Goal: Task Accomplishment & Management: Manage account settings

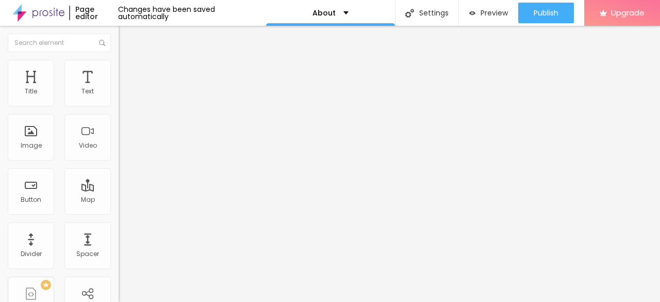
click at [119, 89] on span "Change image" at bounding box center [146, 84] width 55 height 9
click at [119, 94] on div "Facebook" at bounding box center [178, 151] width 119 height 142
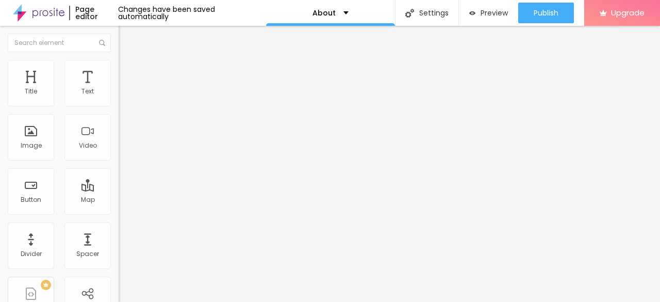
paste input "[DOMAIN_NAME][URL]"
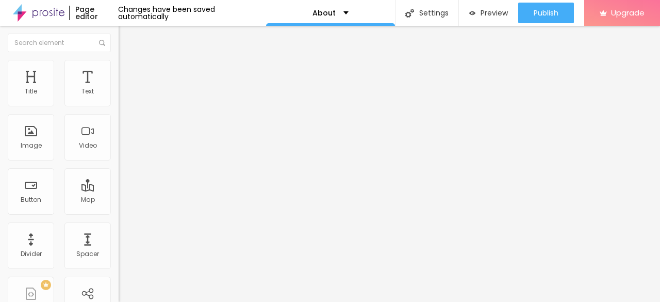
type input "[URL][DOMAIN_NAME]"
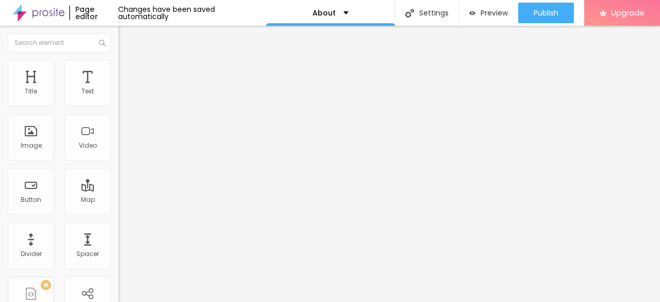
paste input "[DOMAIN_NAME][URL]"
type input "[URL][DOMAIN_NAME]"
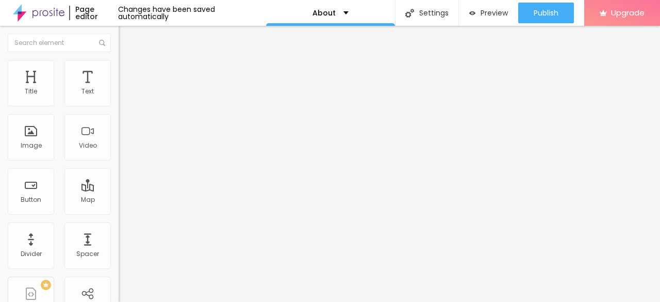
scroll to position [0, 0]
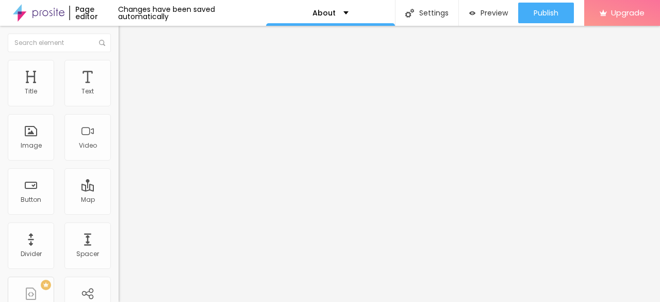
paste input "[DOMAIN_NAME][URL]"
type input "[URL][DOMAIN_NAME]"
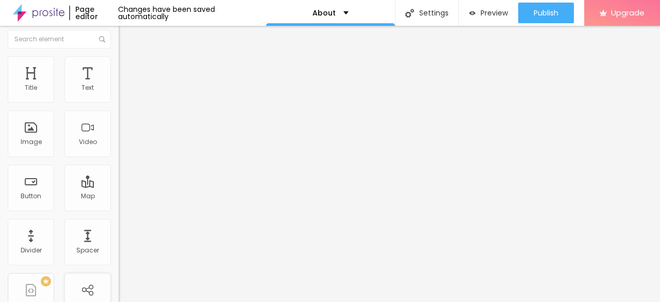
scroll to position [0, 0]
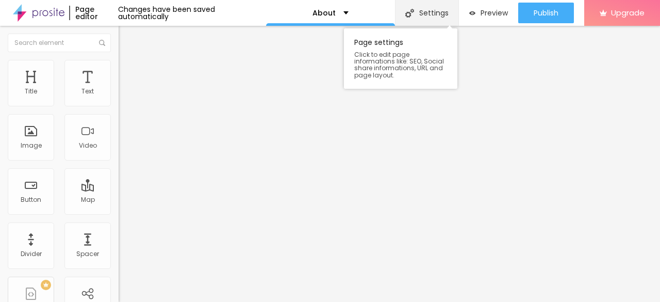
click at [408, 11] on img at bounding box center [409, 13] width 9 height 9
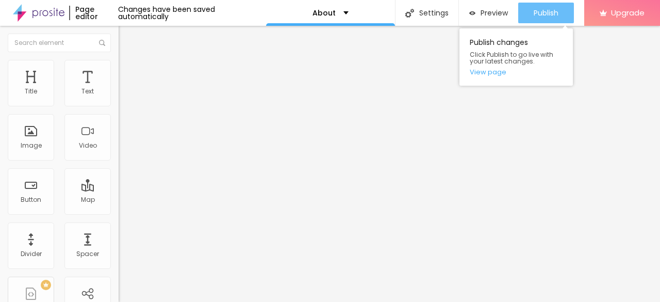
click at [534, 12] on span "Publish" at bounding box center [546, 13] width 25 height 8
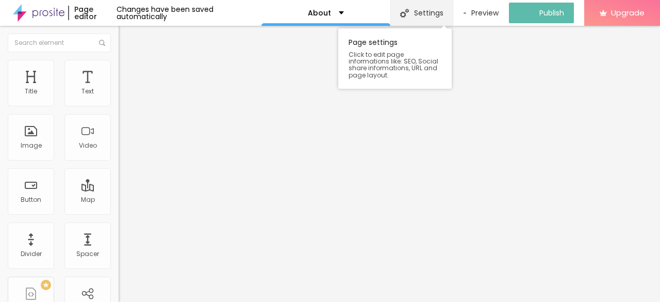
click at [429, 14] on div "Settings" at bounding box center [421, 13] width 62 height 26
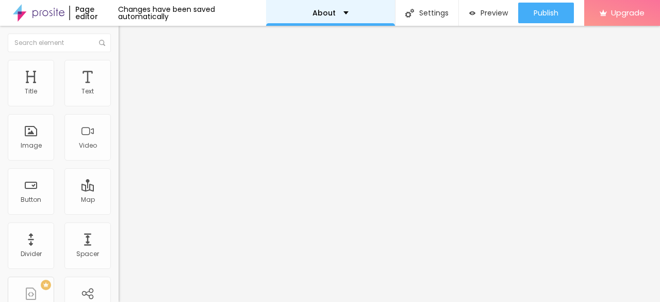
click at [323, 12] on p "About" at bounding box center [324, 12] width 23 height 7
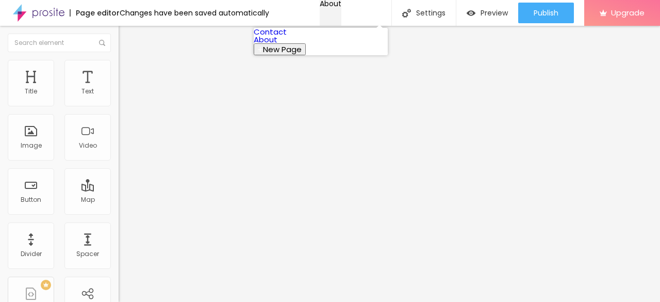
click at [323, 7] on p "About" at bounding box center [331, 3] width 22 height 7
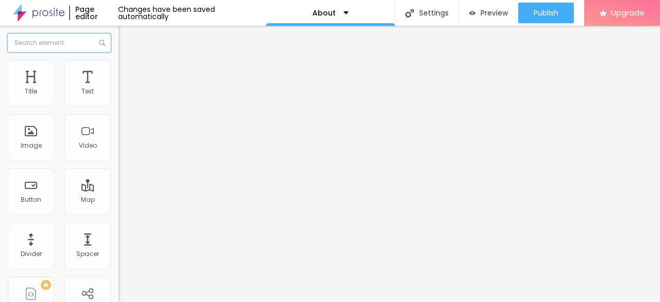
click at [47, 48] on input "text" at bounding box center [59, 43] width 103 height 19
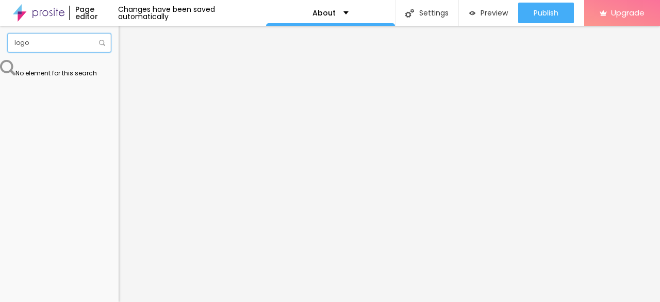
type input "logo"
click at [99, 45] on img at bounding box center [102, 43] width 6 height 6
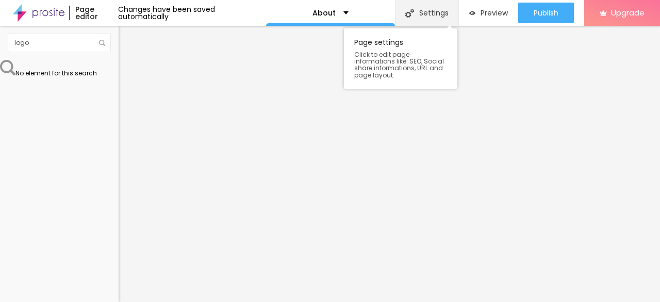
click at [435, 13] on div "Settings" at bounding box center [426, 13] width 63 height 26
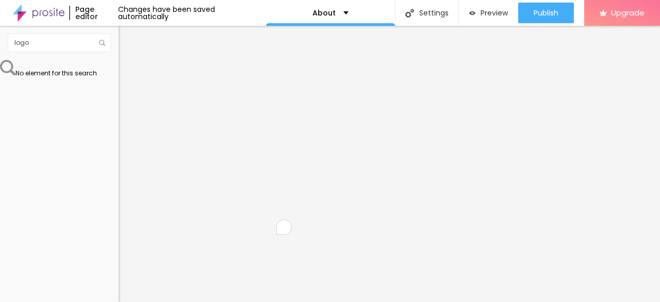
paste textarea "[PERSON_NAME], Chaise & Associates is a full service debt collection agency tha…"
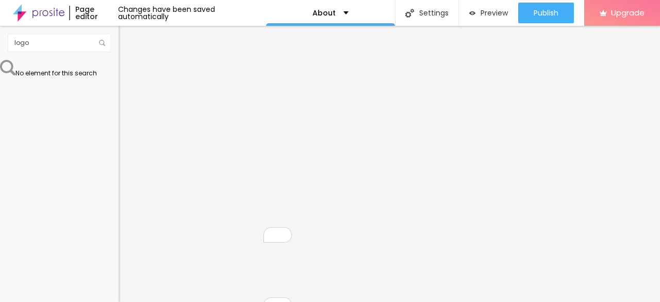
type textarea "[PERSON_NAME], Chaise & Associates is a full-service debt collection agency tha…"
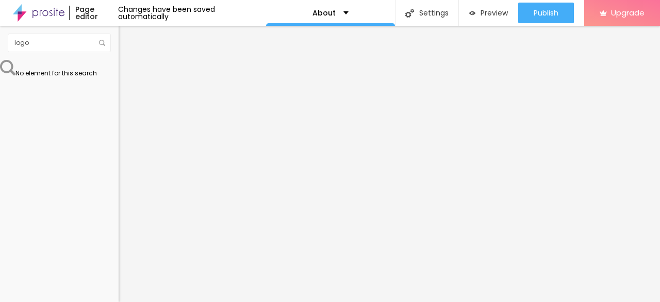
click at [505, 301] on div "Page Settings" at bounding box center [330, 305] width 660 height 6
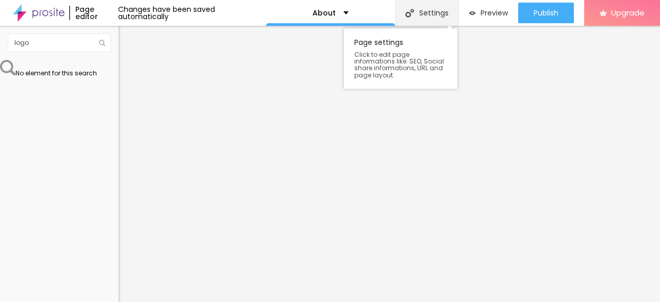
click at [411, 14] on div "Settings" at bounding box center [426, 13] width 63 height 26
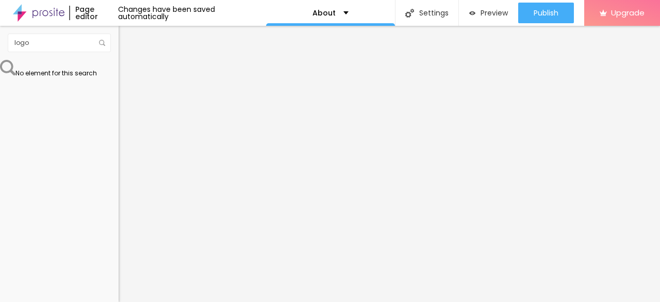
click at [99, 10] on div "Page editor" at bounding box center [94, 13] width 50 height 14
